Goal: Task Accomplishment & Management: Use online tool/utility

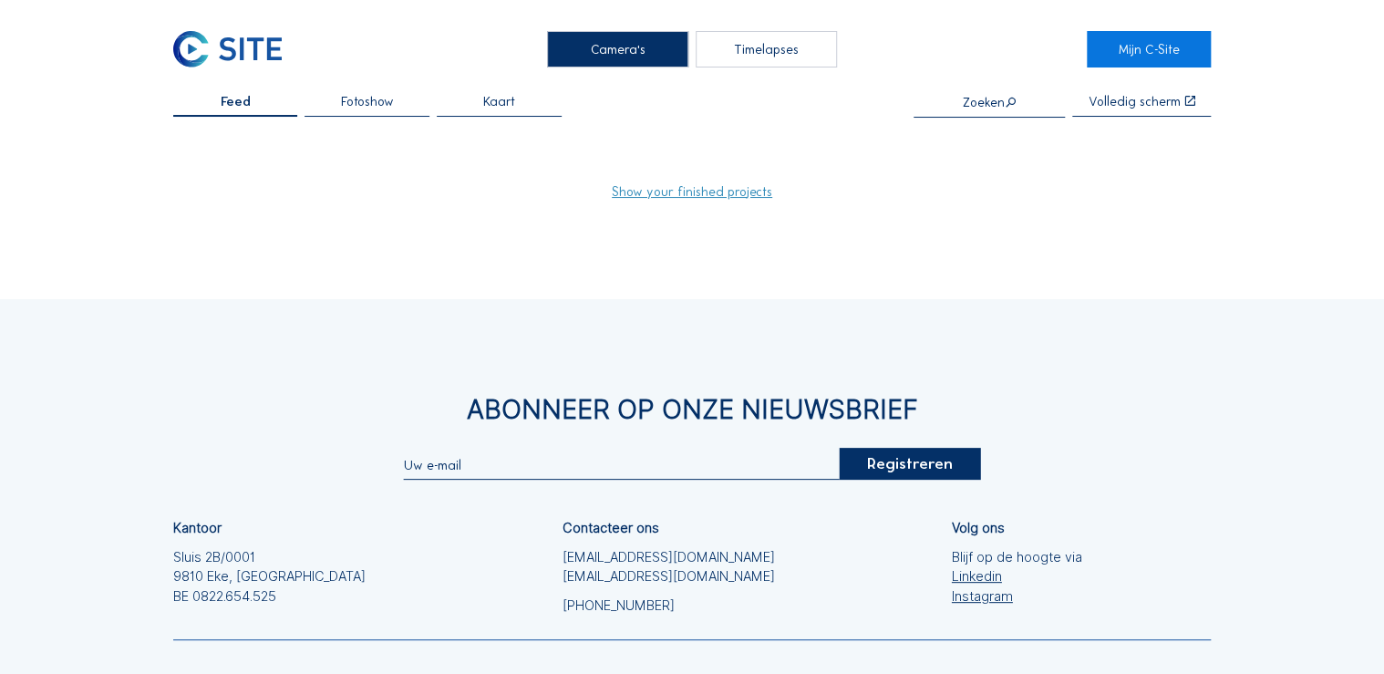
click at [754, 56] on div "Timelapses" at bounding box center [766, 49] width 141 height 36
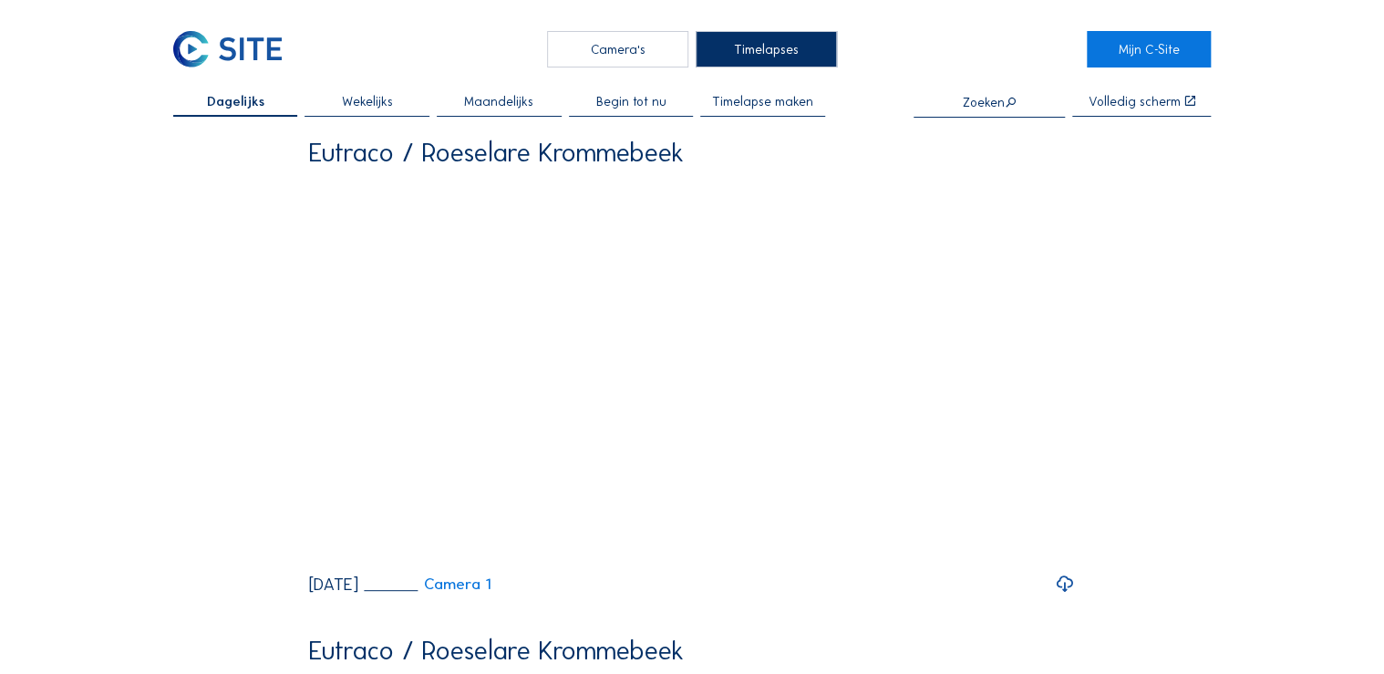
click at [744, 98] on span "Timelapse maken" at bounding box center [762, 101] width 101 height 13
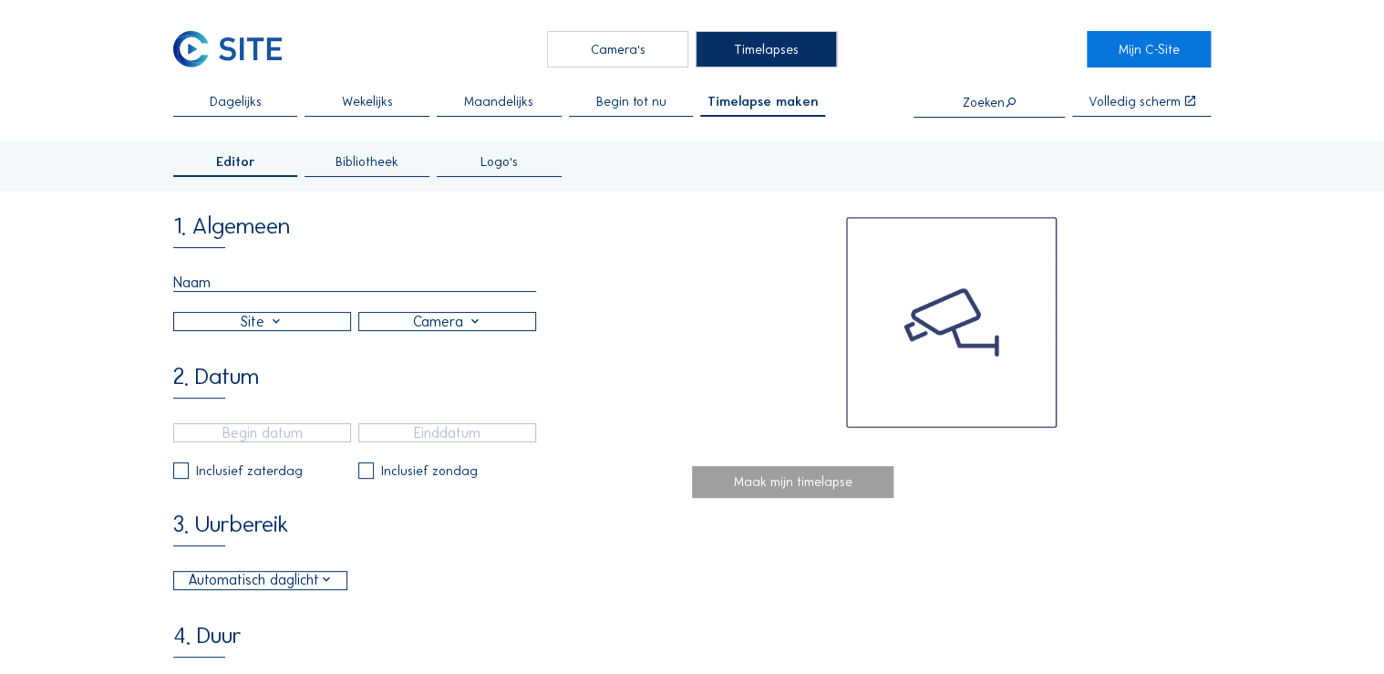
click at [230, 105] on span "Dagelijks" at bounding box center [236, 101] width 52 height 13
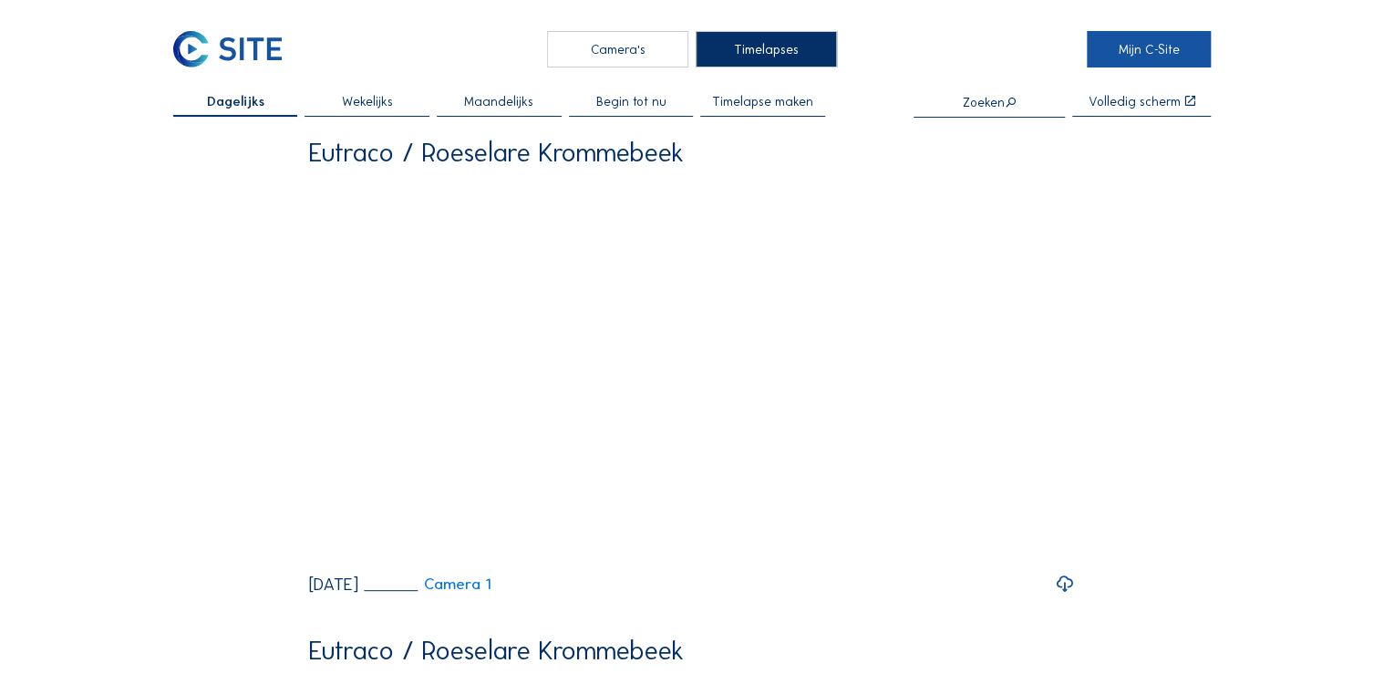
click at [1174, 44] on link "Mijn C-Site" at bounding box center [1149, 49] width 125 height 36
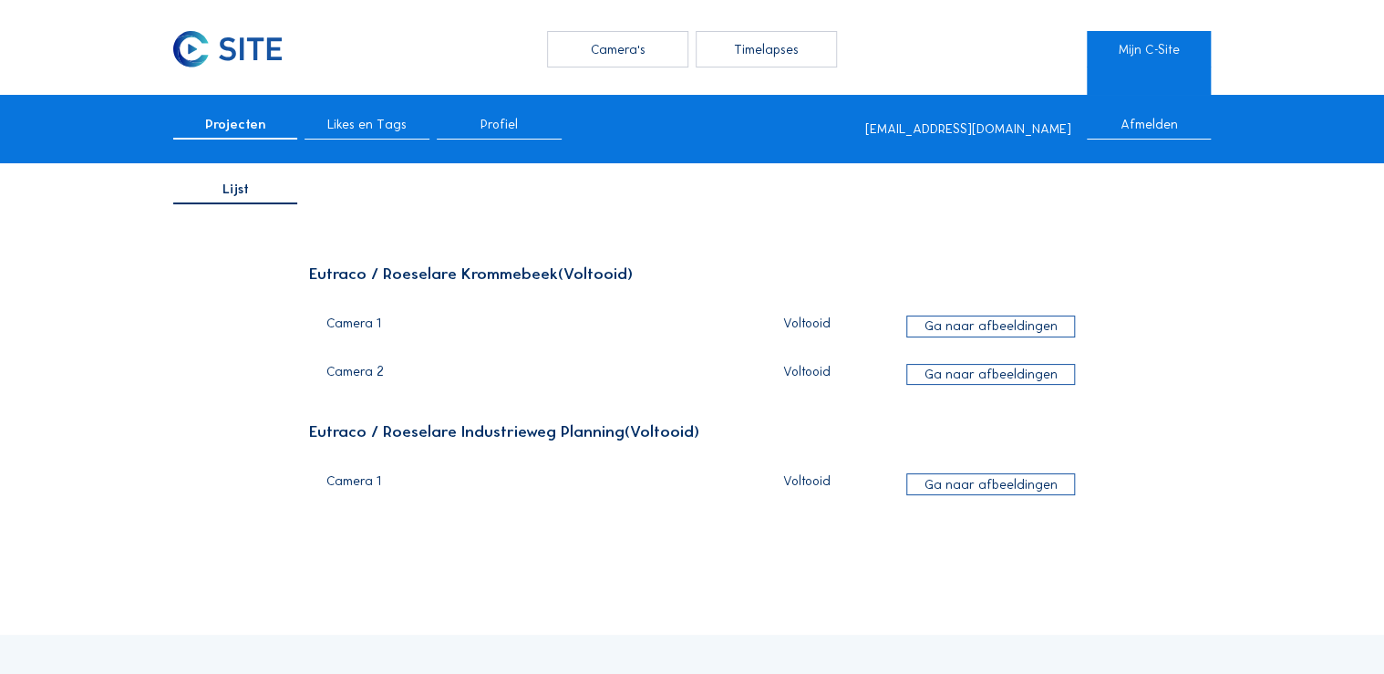
click at [972, 326] on div "Ga naar afbeeldingen" at bounding box center [990, 326] width 168 height 22
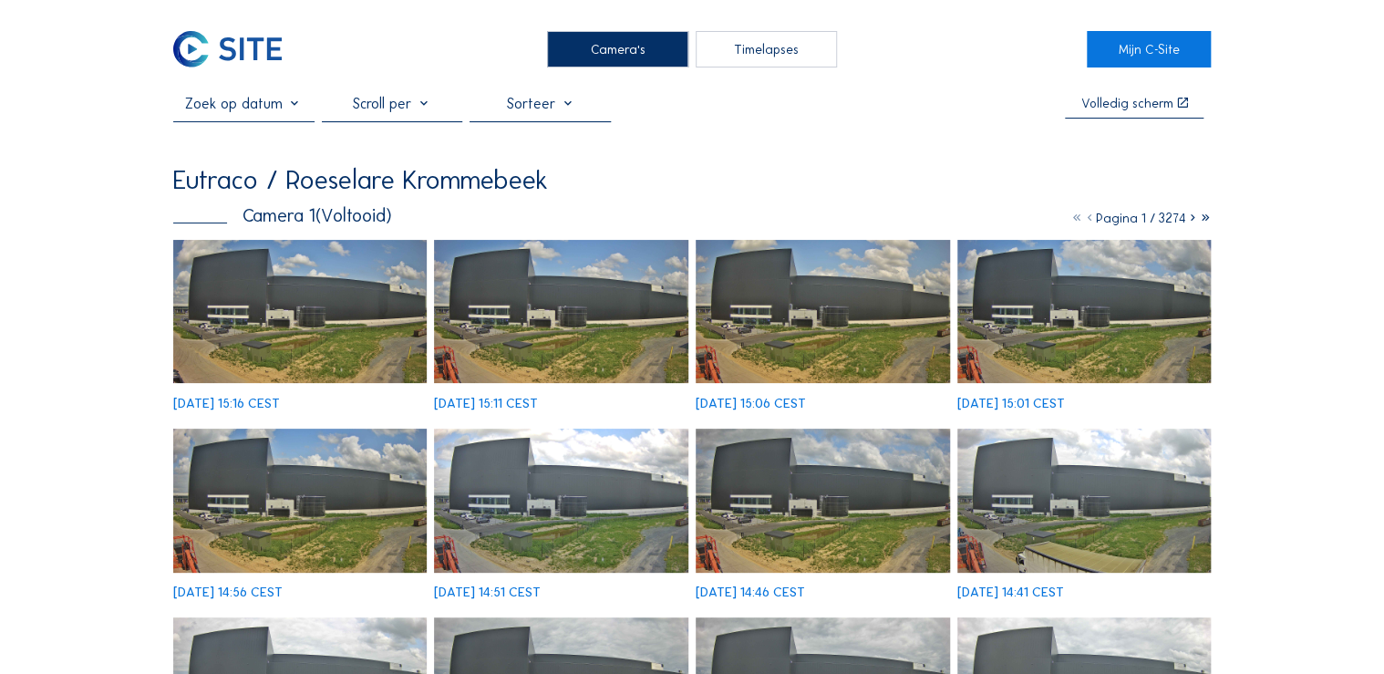
click at [797, 44] on div "Timelapses" at bounding box center [766, 49] width 141 height 36
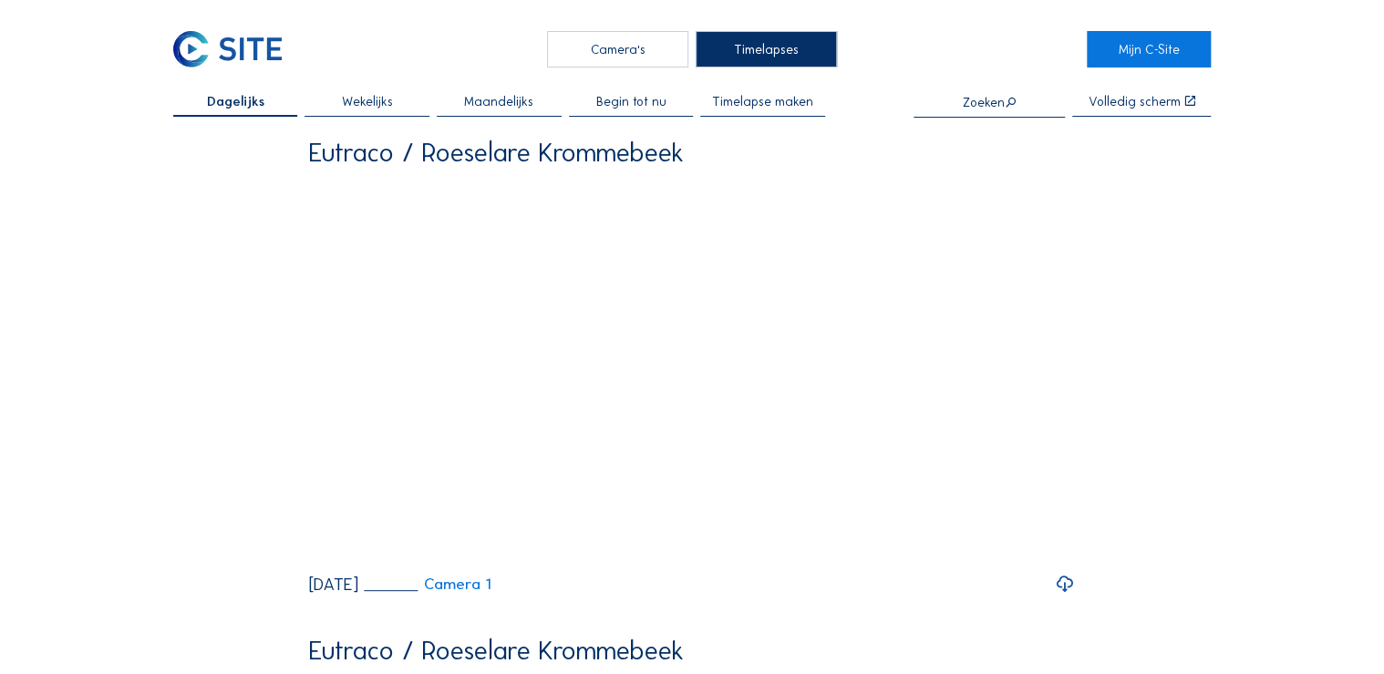
click at [376, 101] on span "Wekelijks" at bounding box center [367, 101] width 51 height 13
click at [791, 104] on span "Timelapse maken" at bounding box center [762, 101] width 101 height 13
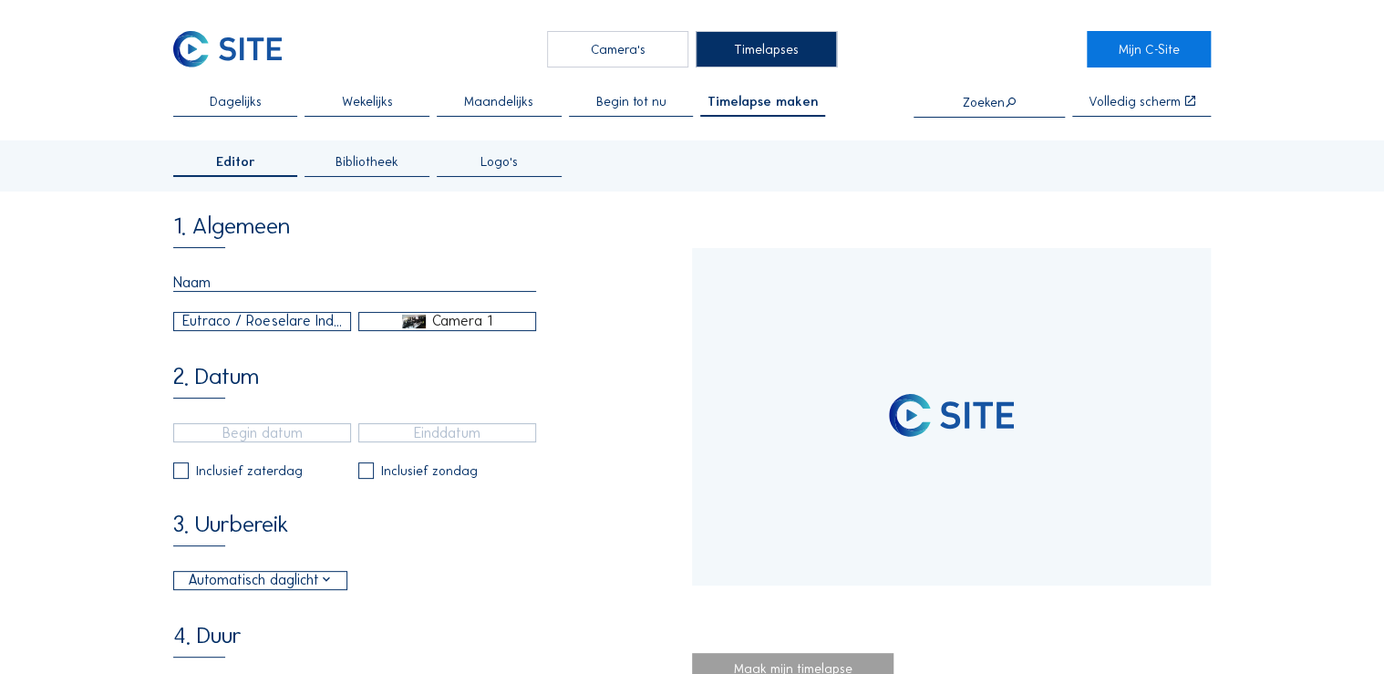
type input "[DATE] 13:50"
type input "[DATE] 06:10"
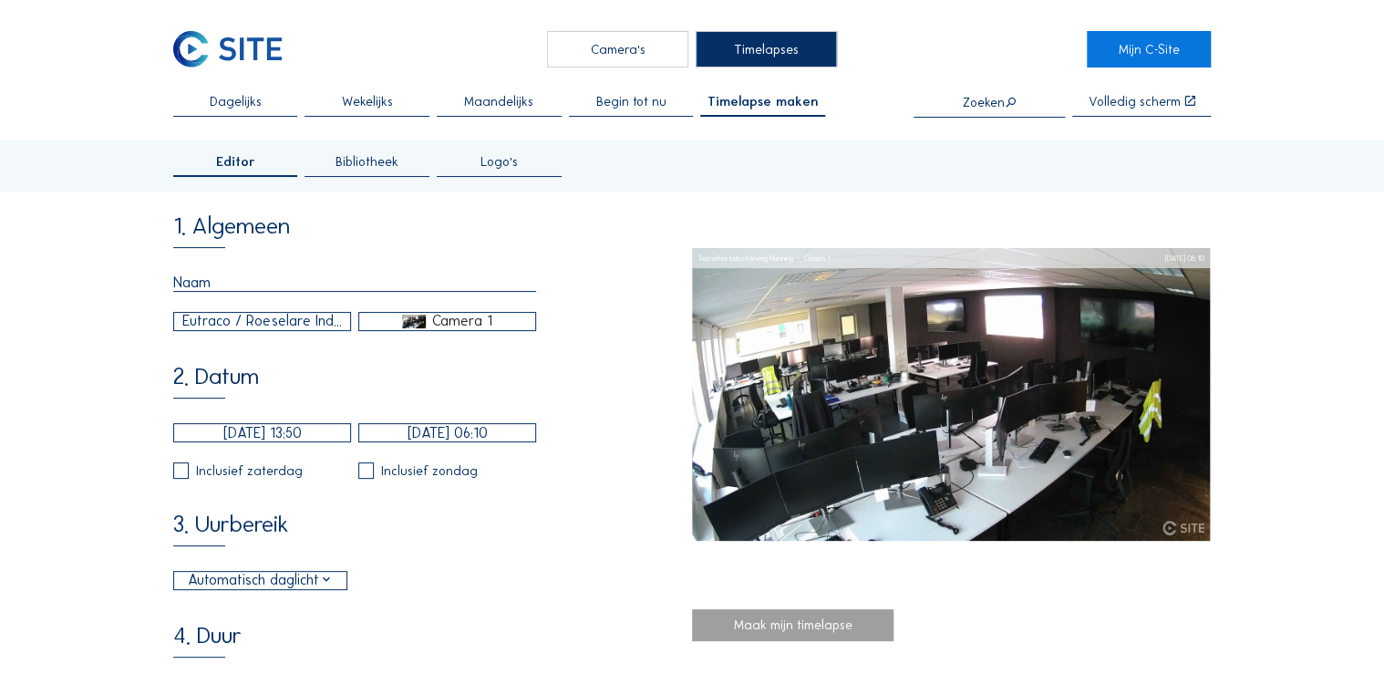
type input "29"
click at [220, 281] on input "text" at bounding box center [354, 283] width 363 height 18
click at [175, 288] on input "text" at bounding box center [354, 283] width 363 height 18
click at [215, 279] on input "text" at bounding box center [354, 283] width 363 height 18
click at [346, 289] on input "text" at bounding box center [354, 283] width 363 height 18
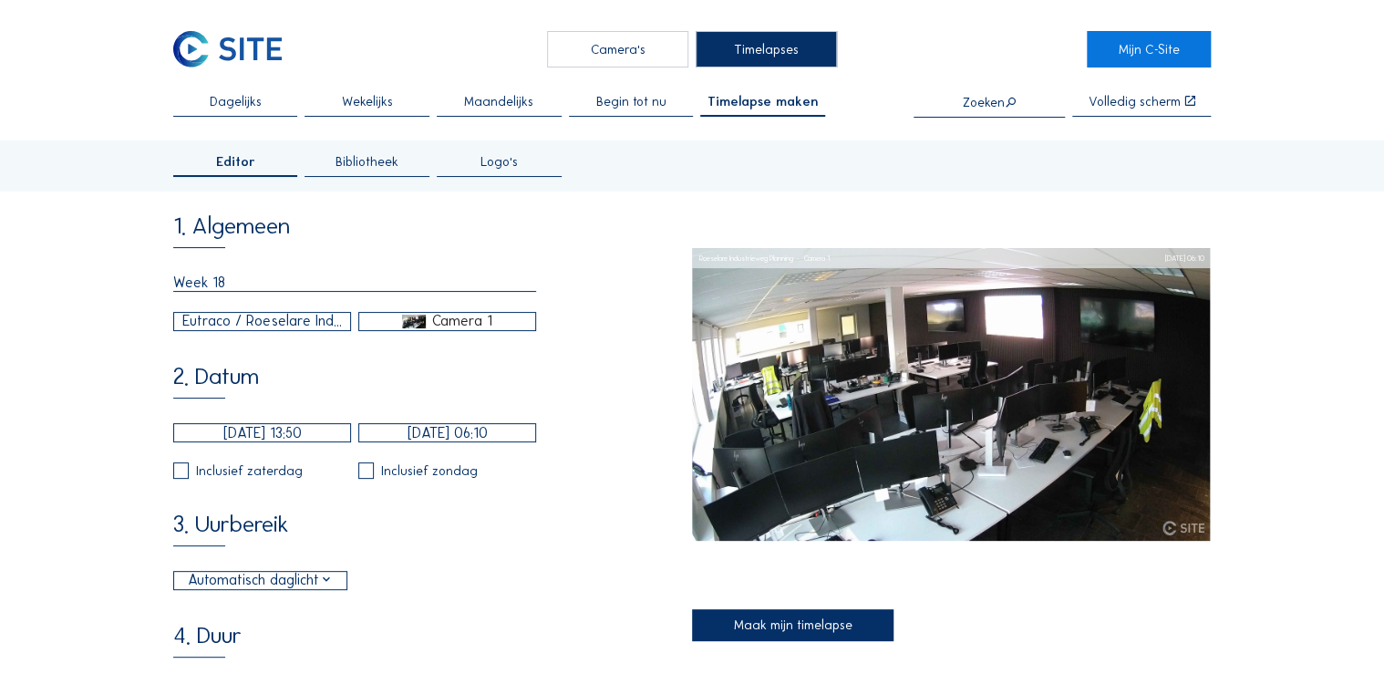
type input "Week 18"
click at [303, 327] on div "Eutraco / Roeselare Industrieweg Planning" at bounding box center [261, 321] width 159 height 22
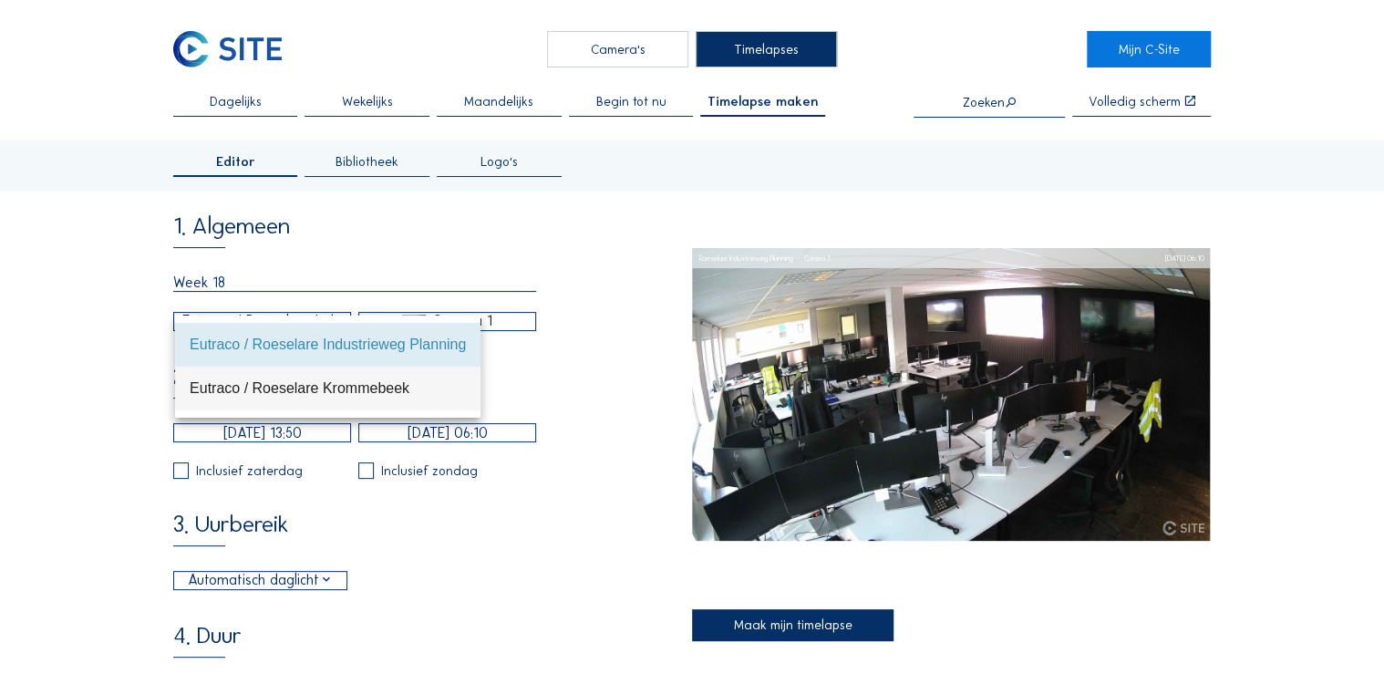
click at [388, 387] on div "Eutraco / Roeselare Krommebeek" at bounding box center [328, 387] width 276 height 17
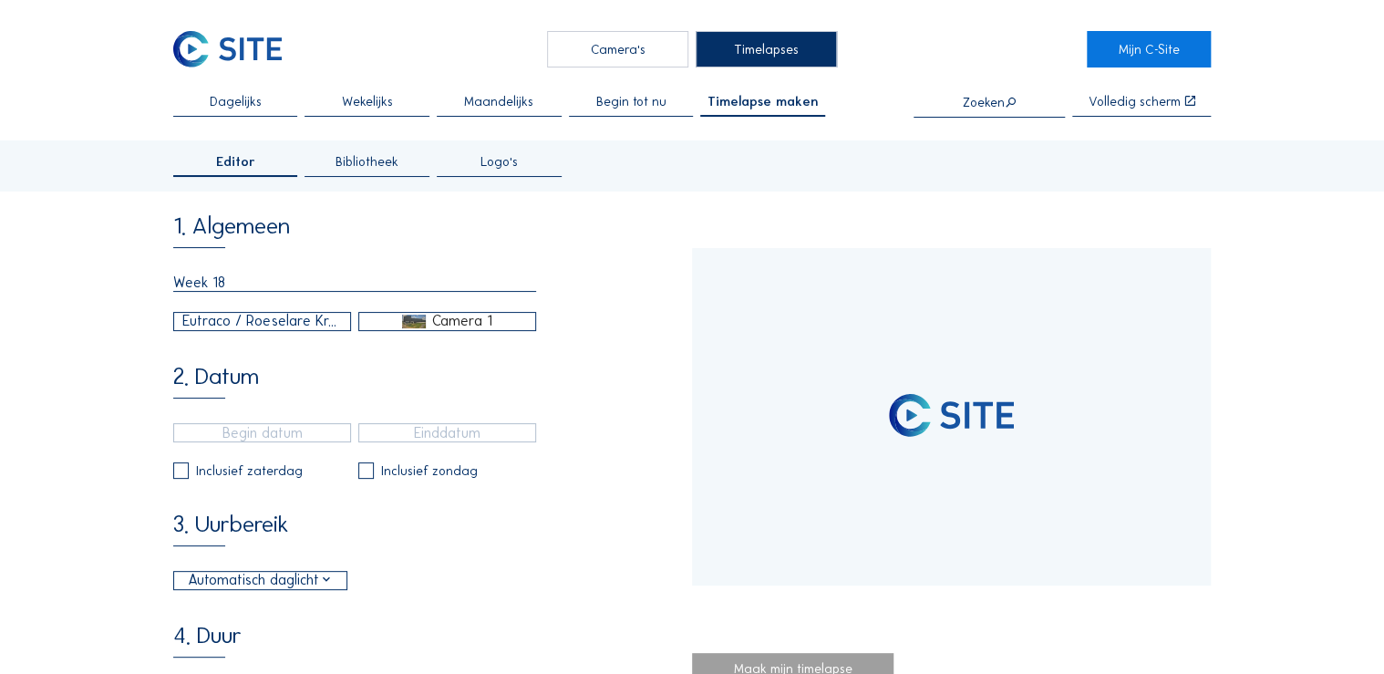
type input "[DATE] 14:47"
type input "[DATE] 15:16"
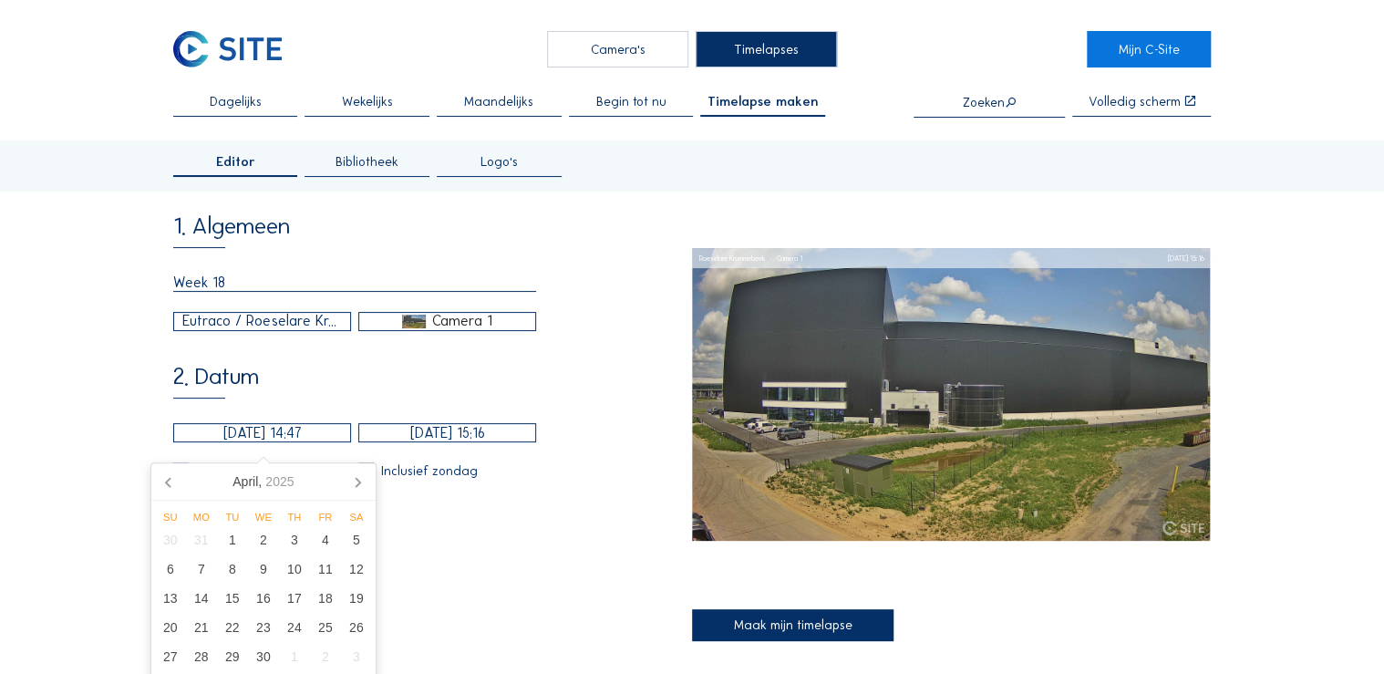
click at [222, 442] on input "[DATE] 14:47" at bounding box center [262, 432] width 178 height 19
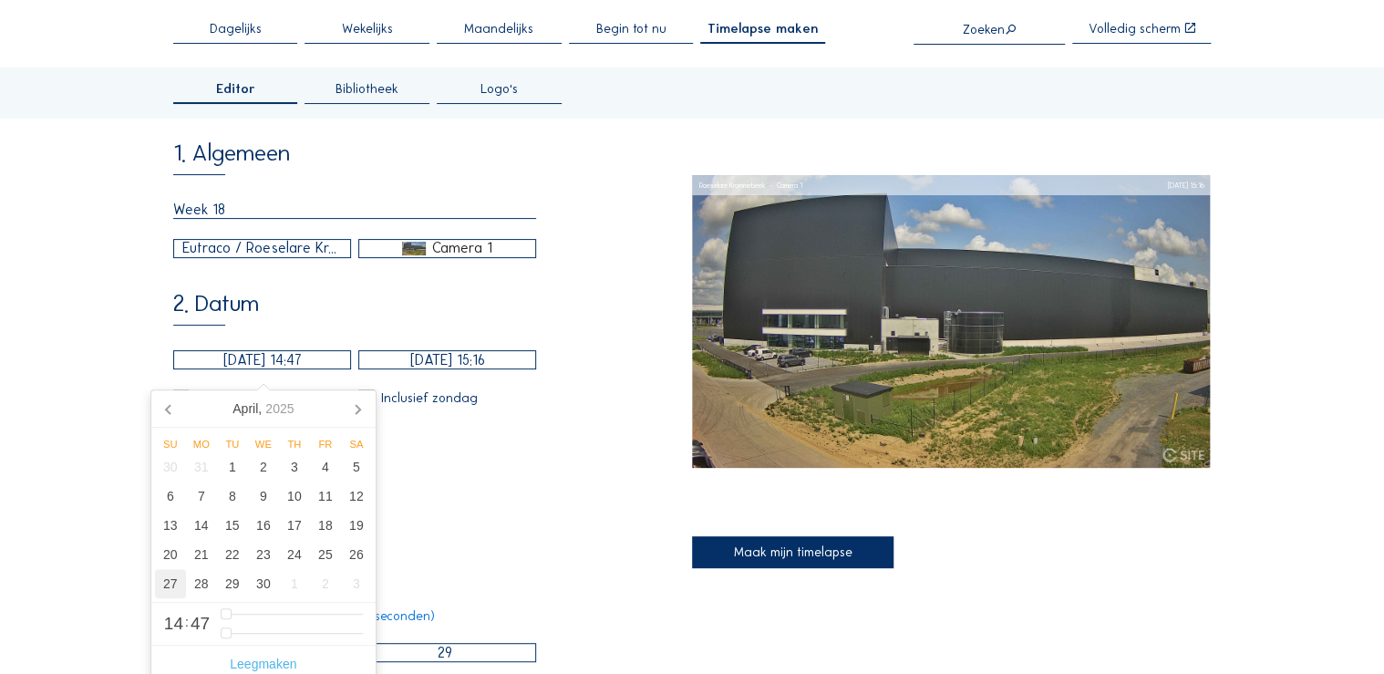
drag, startPoint x: 172, startPoint y: 585, endPoint x: 182, endPoint y: 584, distance: 10.1
click at [172, 586] on div "27" at bounding box center [170, 583] width 31 height 29
type input "[DATE] 14:47"
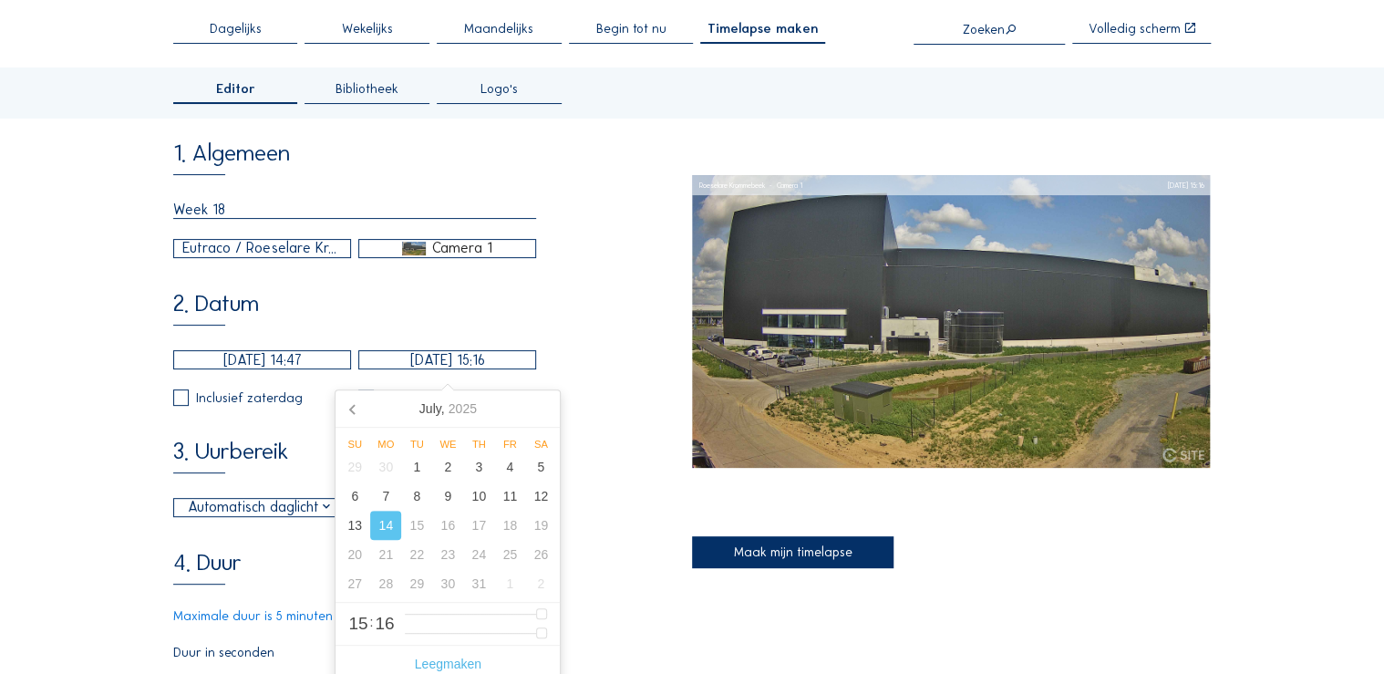
click at [503, 369] on input "[DATE] 15:16" at bounding box center [447, 359] width 178 height 19
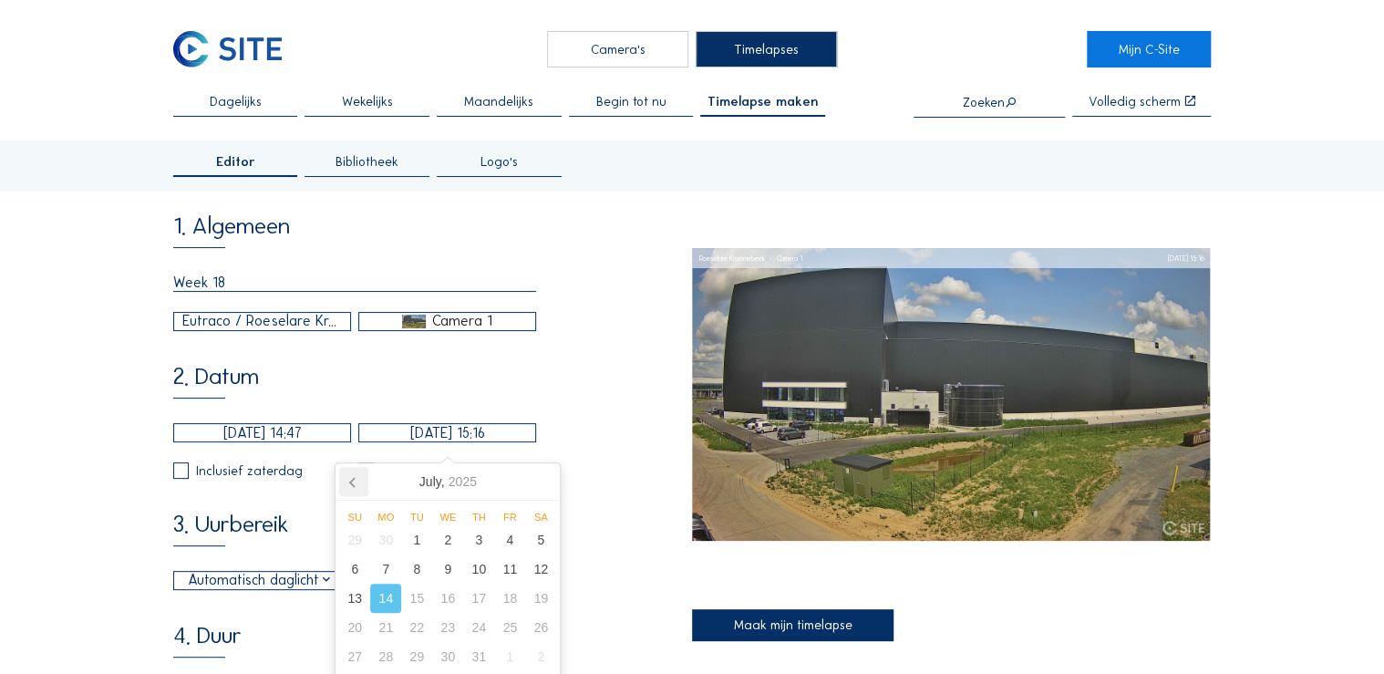
click at [356, 487] on icon at bounding box center [353, 481] width 29 height 29
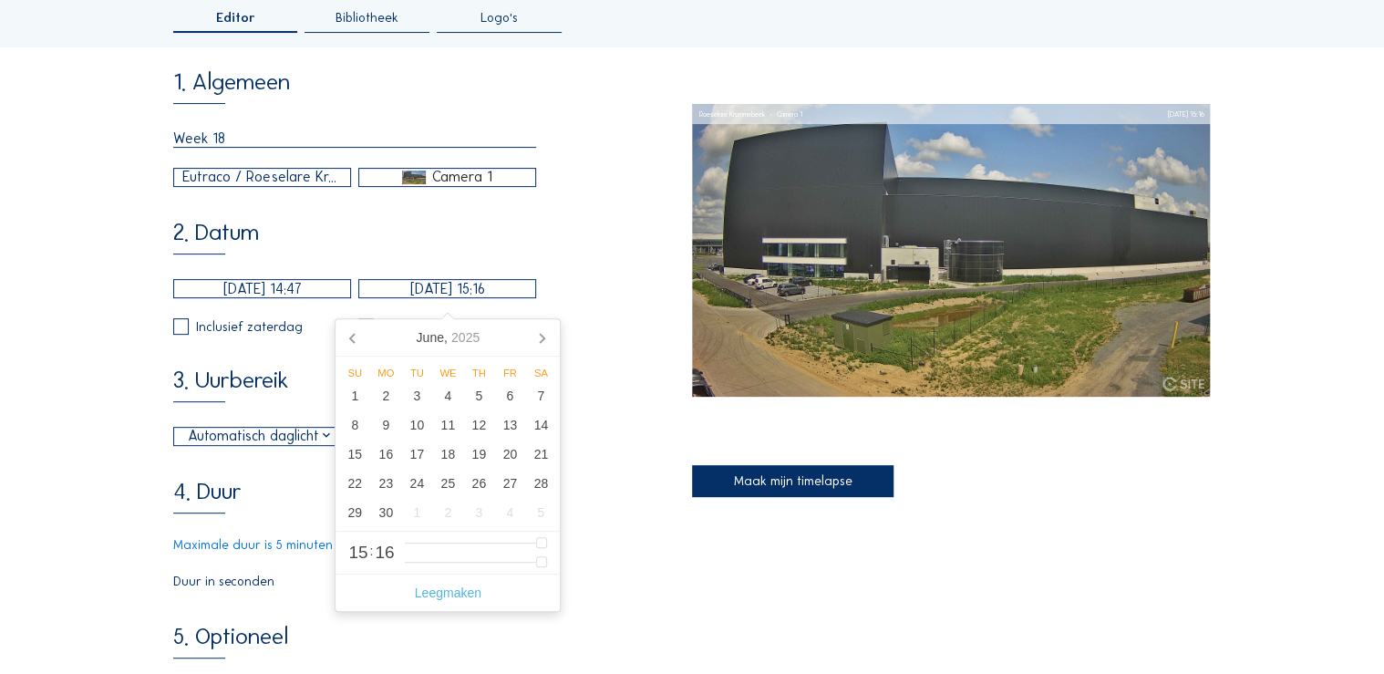
scroll to position [146, 0]
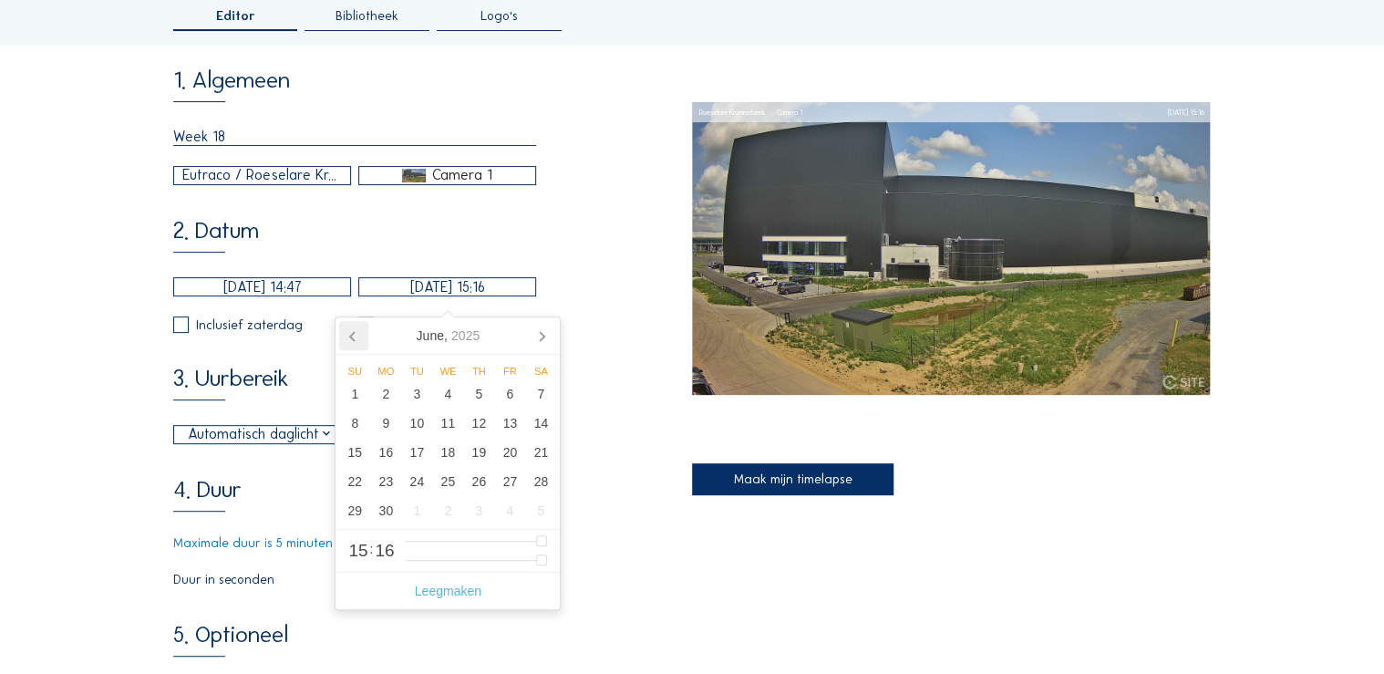
click at [349, 336] on icon at bounding box center [353, 335] width 29 height 29
click at [346, 337] on icon at bounding box center [353, 335] width 29 height 29
click at [536, 331] on icon at bounding box center [541, 335] width 29 height 29
click at [361, 418] on div "4" at bounding box center [354, 422] width 31 height 29
type input "[DATE] 15:16"
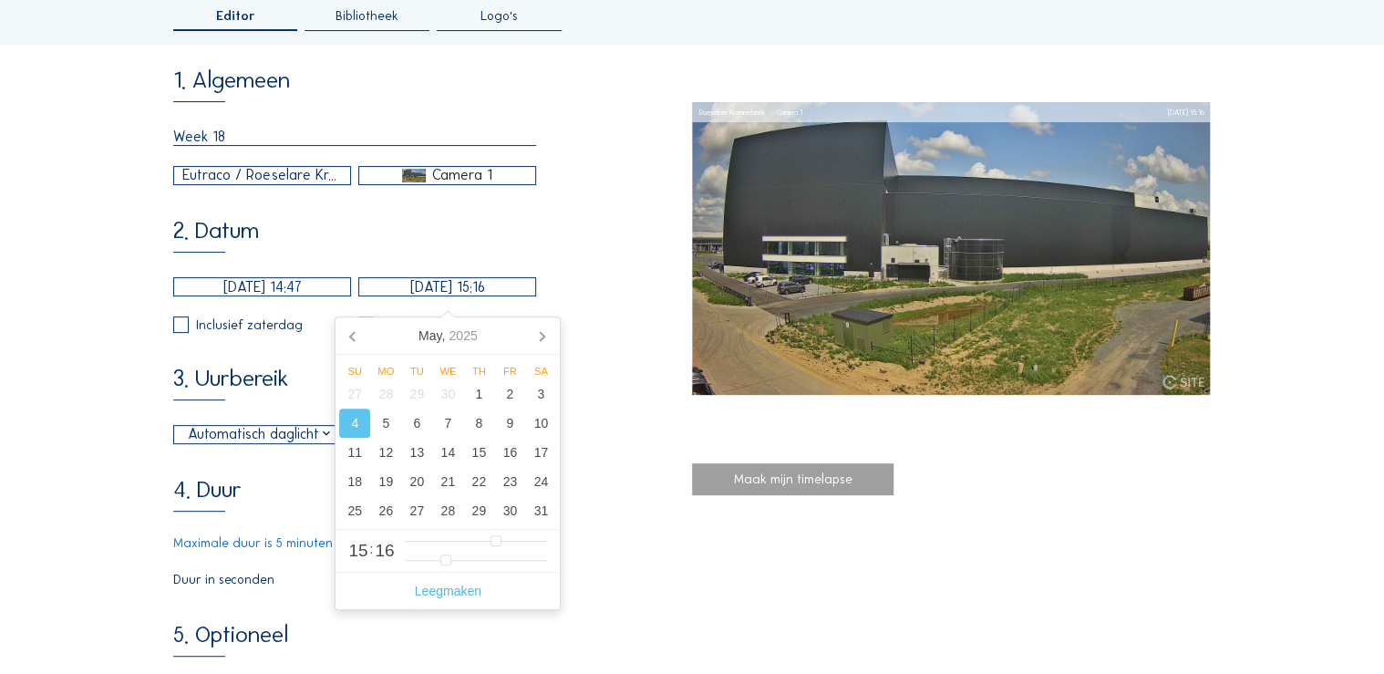
type input "28"
click at [284, 352] on div "1. Algemeen Week 18 Eutraco / Roeselare Krommebeek Camera 1 2. Datum [DATE] 14:…" at bounding box center [432, 486] width 519 height 837
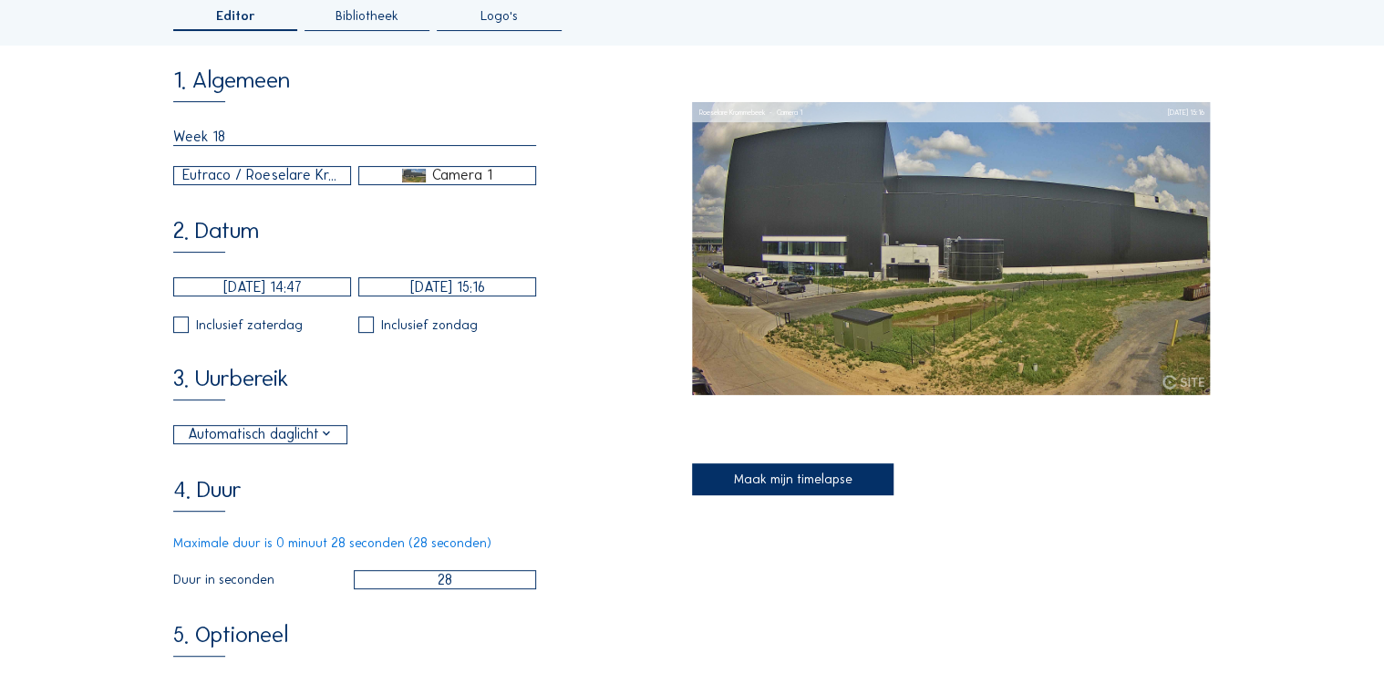
click at [365, 330] on input "checkbox" at bounding box center [364, 324] width 12 height 12
checkbox input "true"
click at [216, 331] on div "Inclusief zaterdag" at bounding box center [249, 324] width 107 height 13
click at [183, 332] on label at bounding box center [180, 323] width 15 height 15
click at [183, 330] on input "checkbox" at bounding box center [179, 324] width 12 height 12
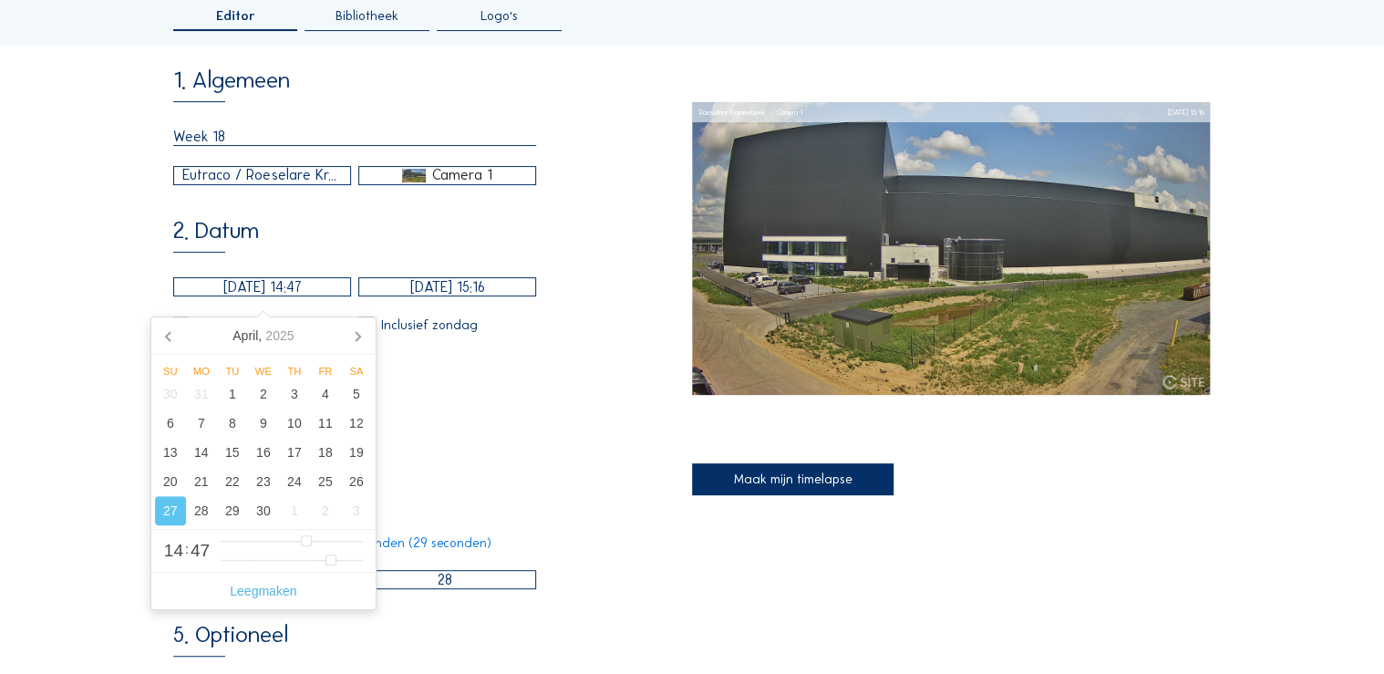
click at [276, 295] on input "[DATE] 14:47" at bounding box center [262, 286] width 178 height 19
click at [524, 444] on div "Automatisch daglicht 06:00 Van 18:00 Tot" at bounding box center [354, 434] width 363 height 19
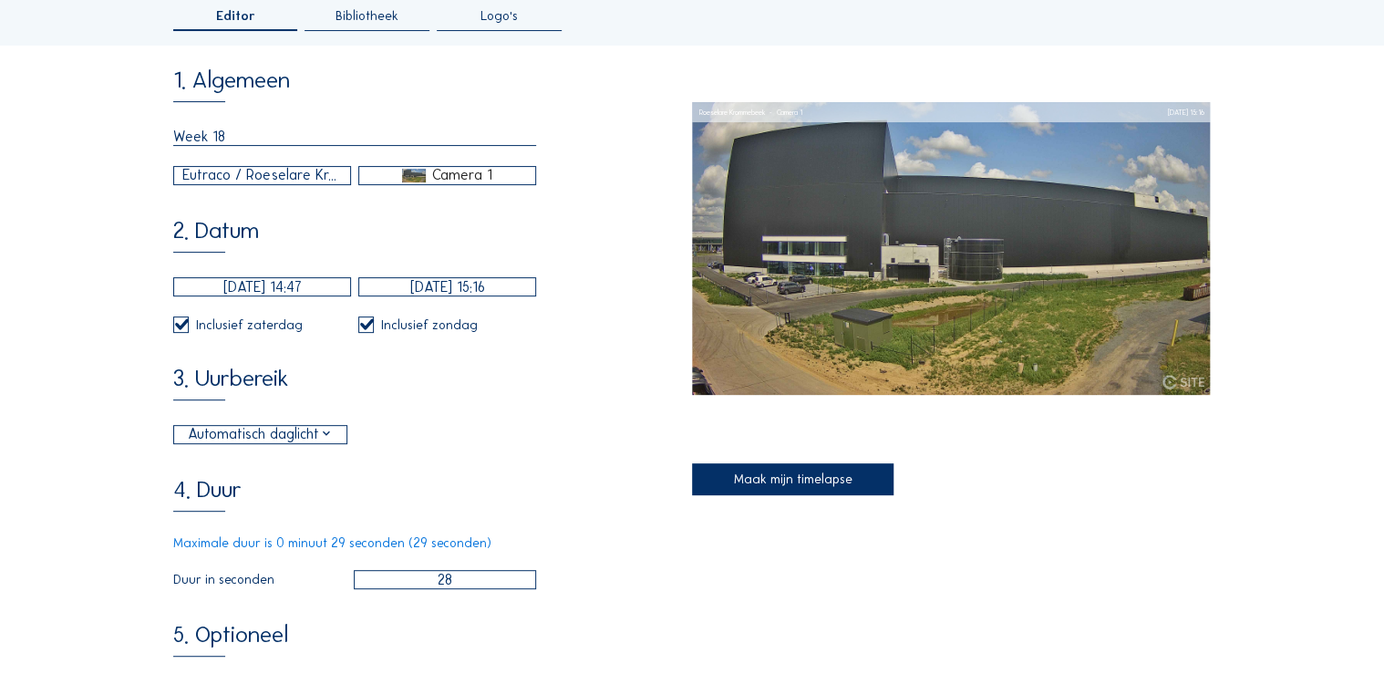
click at [181, 330] on input "checkbox" at bounding box center [179, 324] width 12 height 12
checkbox input "false"
click at [310, 445] on div "Automatisch daglicht" at bounding box center [261, 435] width 146 height 22
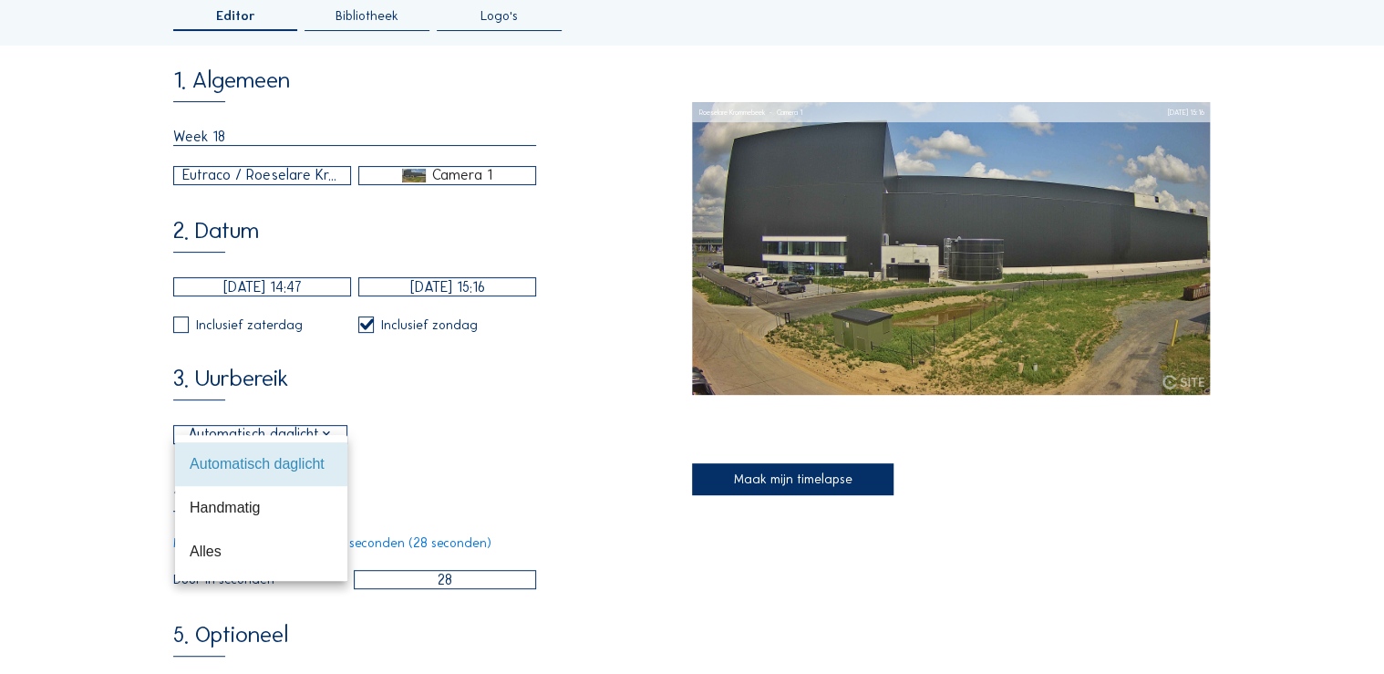
click at [595, 444] on div "3. Uurbereik Automatisch daglicht 06:00 Van 18:00 Tot" at bounding box center [432, 405] width 519 height 77
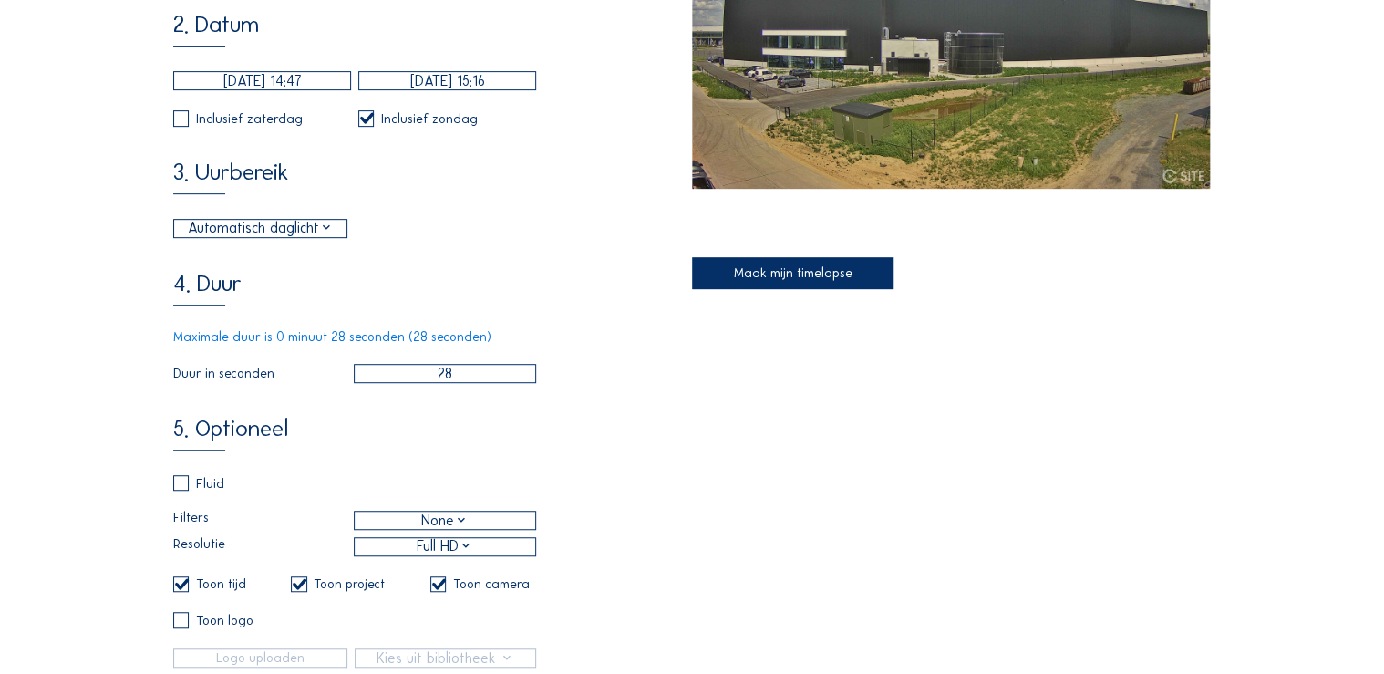
scroll to position [511, 0]
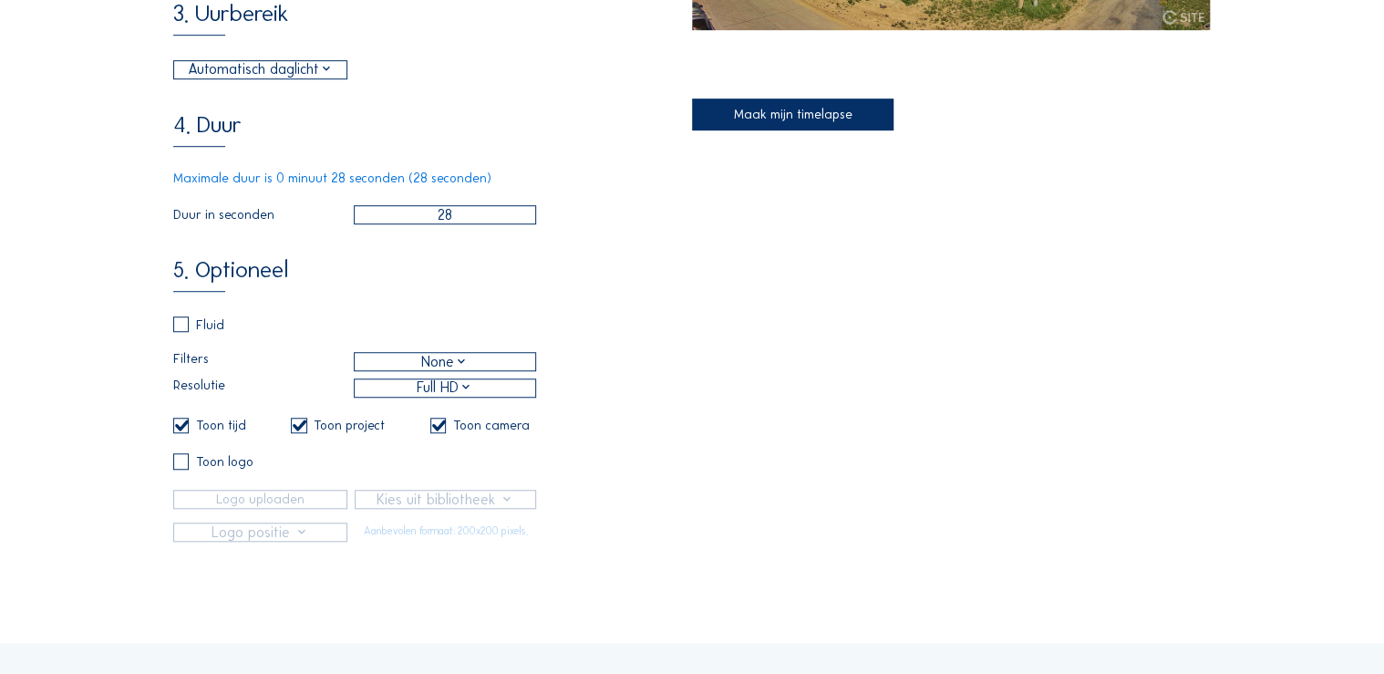
click at [185, 330] on input "checkbox" at bounding box center [179, 324] width 12 height 12
checkbox input "true"
checkbox input "false"
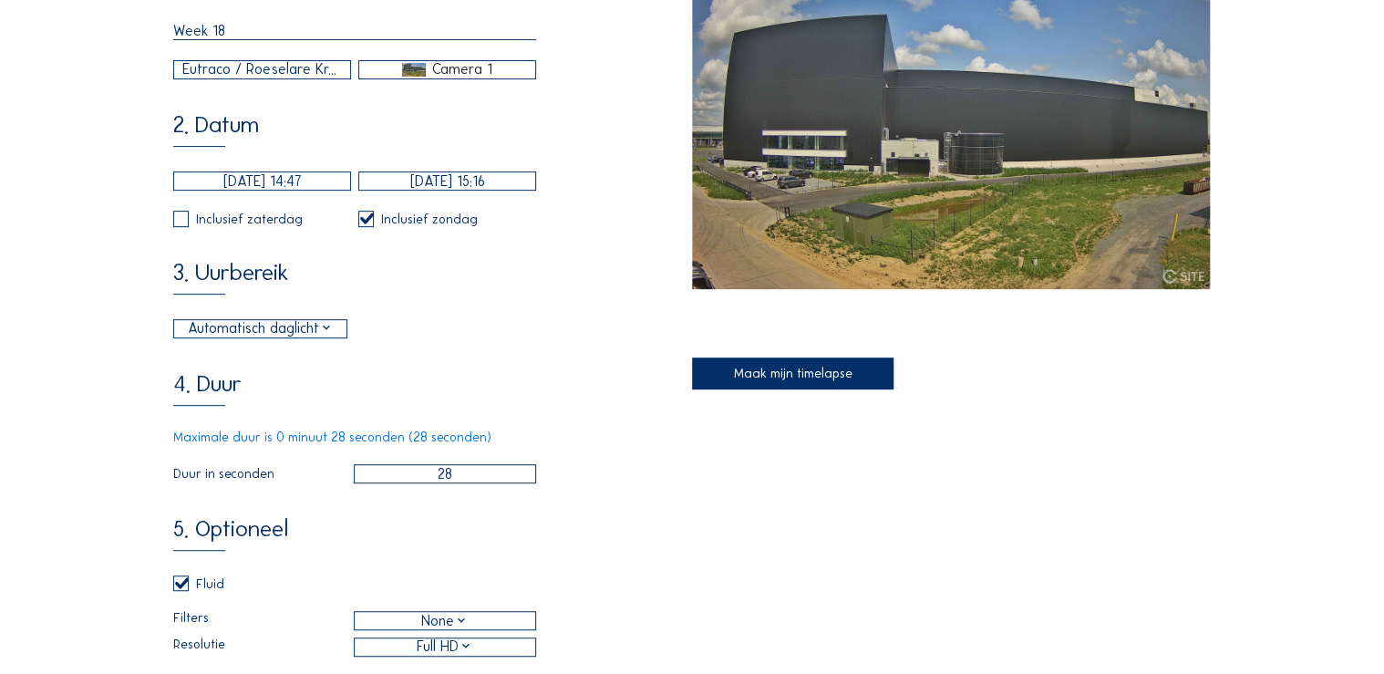
scroll to position [219, 0]
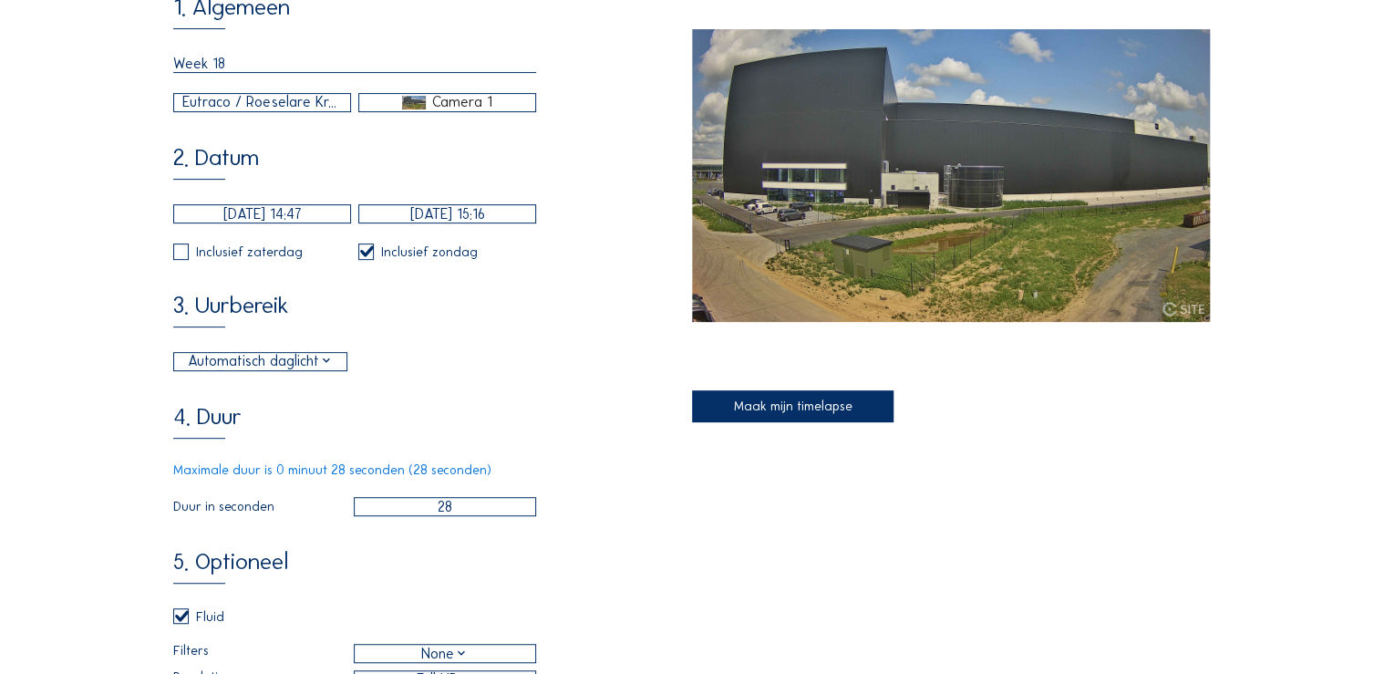
click at [769, 403] on div "Maak mijn timelapse" at bounding box center [792, 406] width 201 height 32
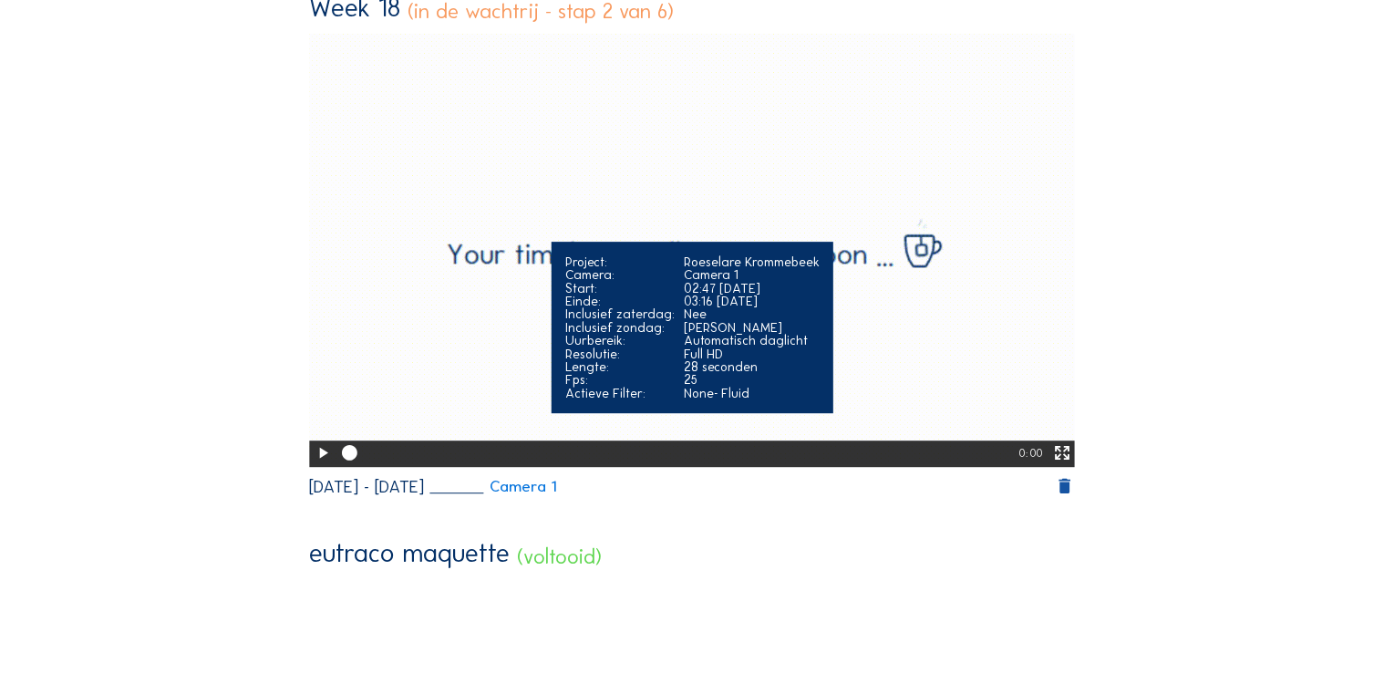
click at [321, 453] on icon at bounding box center [323, 453] width 18 height 22
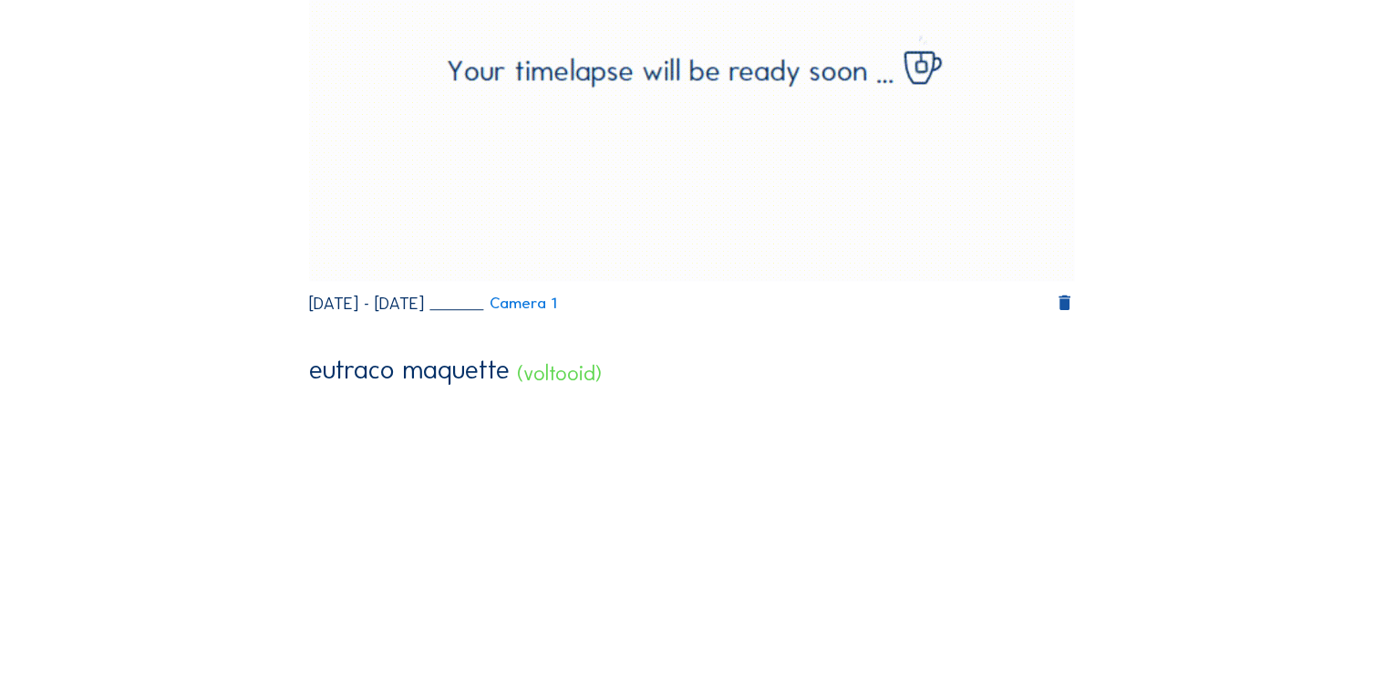
scroll to position [584, 0]
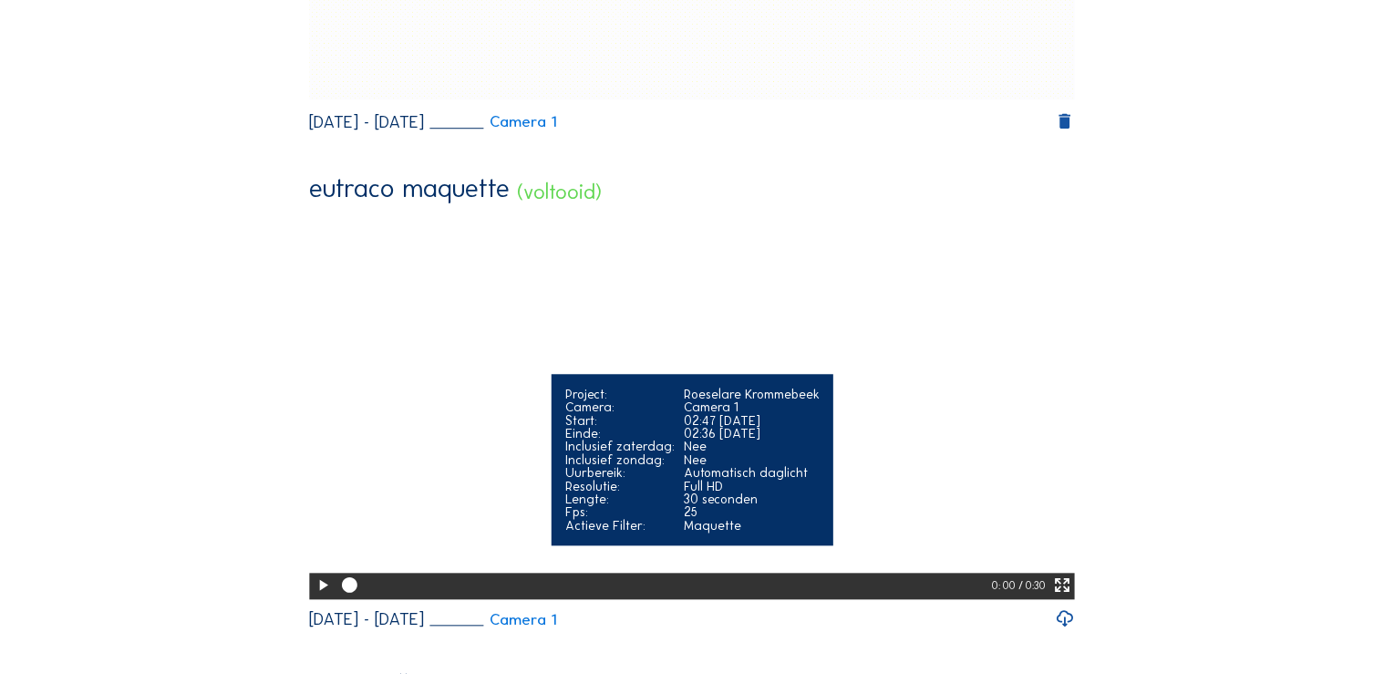
click at [524, 441] on video "Your browser does not support the video tag." at bounding box center [691, 405] width 765 height 383
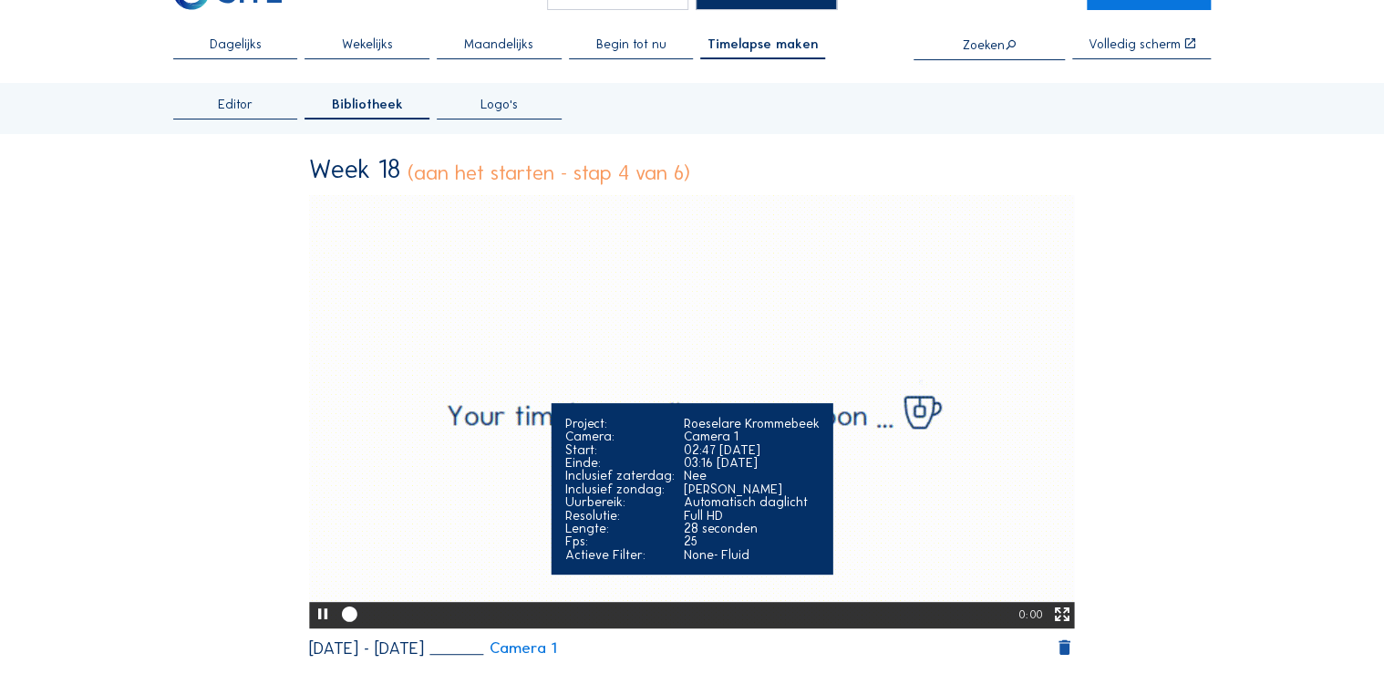
scroll to position [146, 0]
